Goal: Information Seeking & Learning: Learn about a topic

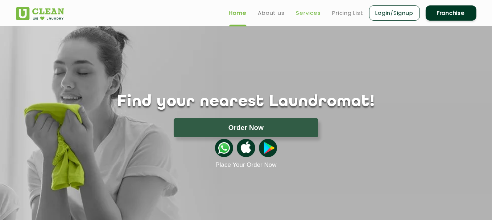
click at [314, 12] on link "Services" at bounding box center [308, 13] width 25 height 9
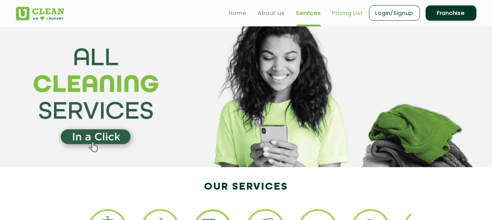
click at [339, 14] on link "Pricing List" at bounding box center [347, 13] width 31 height 9
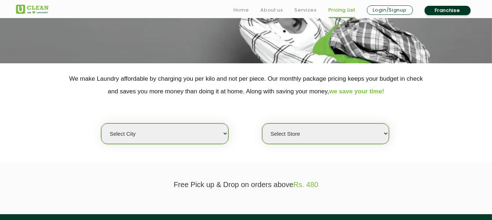
scroll to position [109, 0]
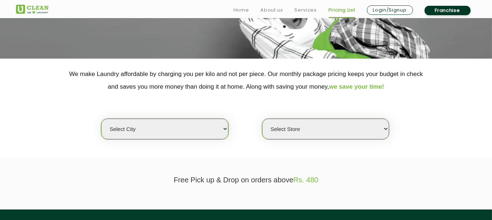
click at [137, 130] on select "Select city [GEOGRAPHIC_DATA] [GEOGRAPHIC_DATA] [GEOGRAPHIC_DATA] [GEOGRAPHIC_D…" at bounding box center [164, 129] width 127 height 21
select select "177"
click at [101, 119] on select "Select city [GEOGRAPHIC_DATA] [GEOGRAPHIC_DATA] [GEOGRAPHIC_DATA] [GEOGRAPHIC_D…" at bounding box center [164, 129] width 127 height 21
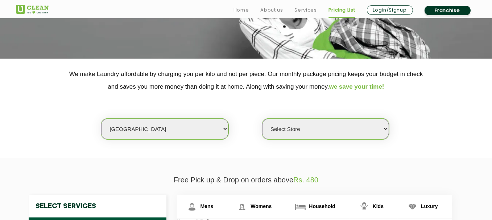
click at [322, 131] on select "Select Store [GEOGRAPHIC_DATA] [GEOGRAPHIC_DATA]" at bounding box center [325, 129] width 127 height 21
select select "525"
click at [262, 119] on select "Select Store [GEOGRAPHIC_DATA] [GEOGRAPHIC_DATA]" at bounding box center [325, 129] width 127 height 21
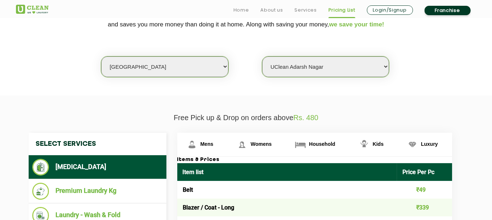
scroll to position [181, 0]
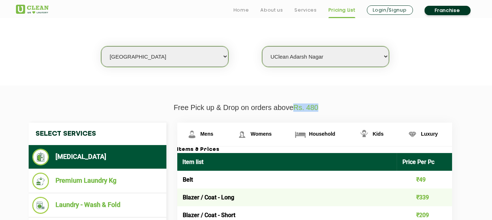
drag, startPoint x: 327, startPoint y: 105, endPoint x: 296, endPoint y: 107, distance: 31.2
click at [296, 107] on p "Free Pick up & Drop on orders above Rs. 480" at bounding box center [246, 108] width 460 height 8
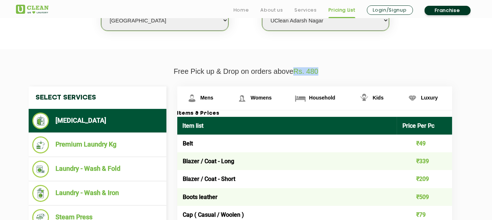
scroll to position [254, 0]
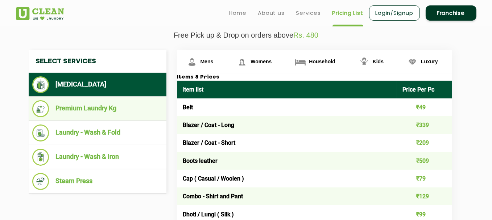
click at [71, 112] on li "Premium Laundry Kg" at bounding box center [97, 108] width 130 height 17
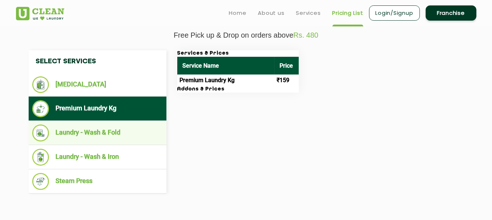
click at [80, 129] on li "Laundry - Wash & Fold" at bounding box center [97, 133] width 130 height 17
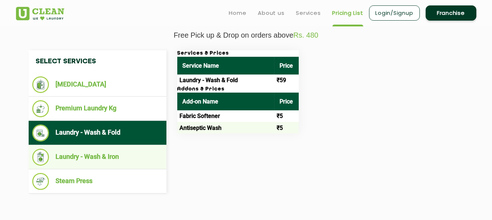
click at [100, 157] on li "Laundry - Wash & Iron" at bounding box center [97, 157] width 130 height 17
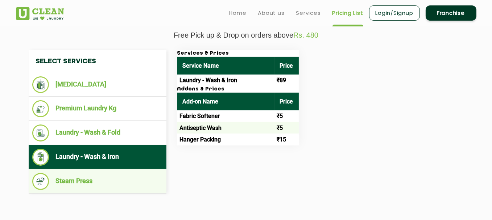
click at [85, 181] on li "Steam Press" at bounding box center [97, 181] width 130 height 17
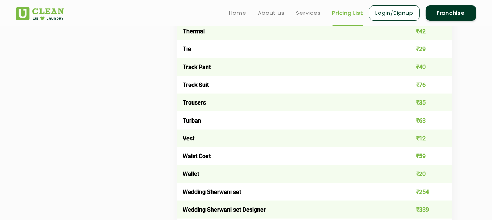
scroll to position [1304, 0]
